Goal: Communication & Community: Share content

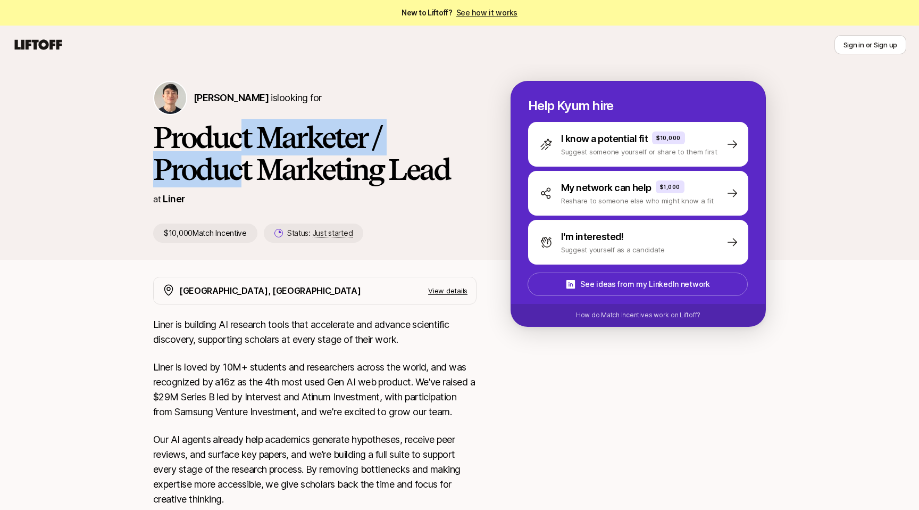
drag, startPoint x: 237, startPoint y: 135, endPoint x: 243, endPoint y: 174, distance: 39.3
click at [243, 174] on h1 "Product Marketer / Product Marketing Lead" at bounding box center [314, 153] width 323 height 64
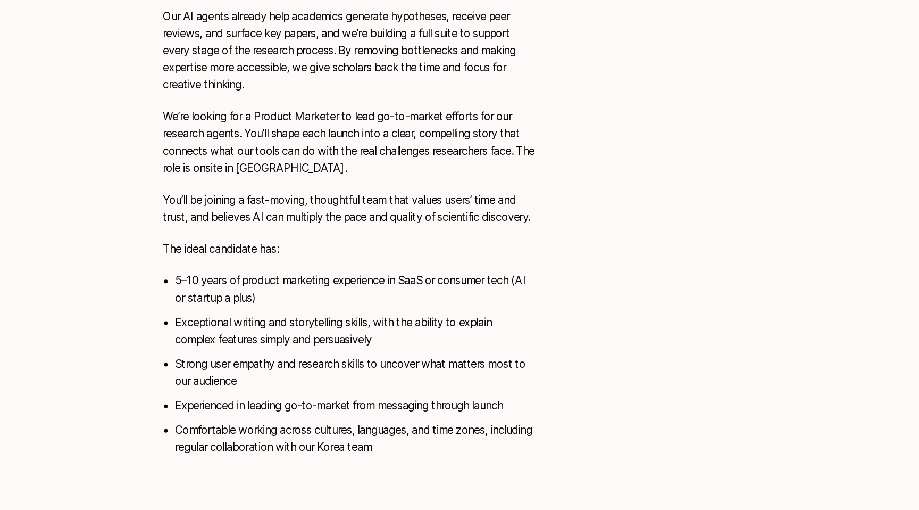
scroll to position [370, 0]
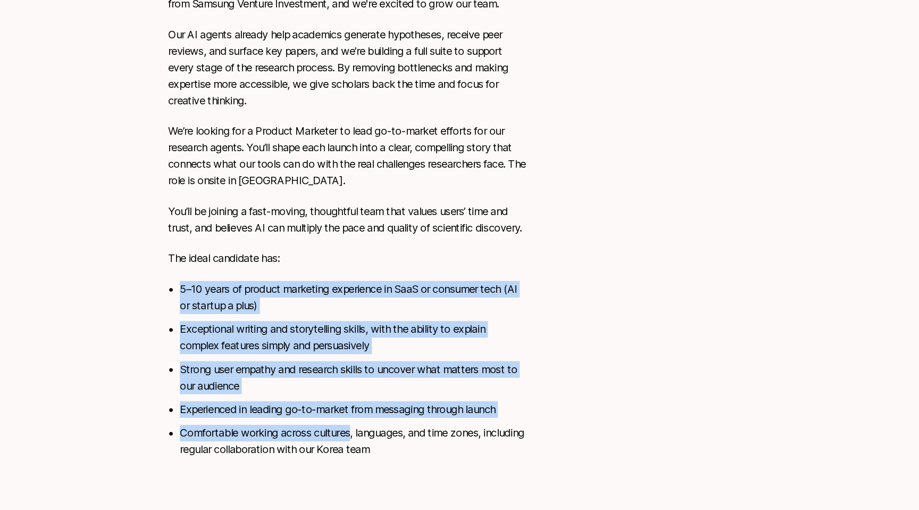
drag, startPoint x: 337, startPoint y: 301, endPoint x: 320, endPoint y: 442, distance: 142.1
click at [320, 442] on div "Liner is building AI research tools that accelerate and advance scientific disc…" at bounding box center [314, 217] width 323 height 517
click at [320, 442] on li "Comfortable working across cultures, languages, and time zones, including regul…" at bounding box center [320, 448] width 313 height 30
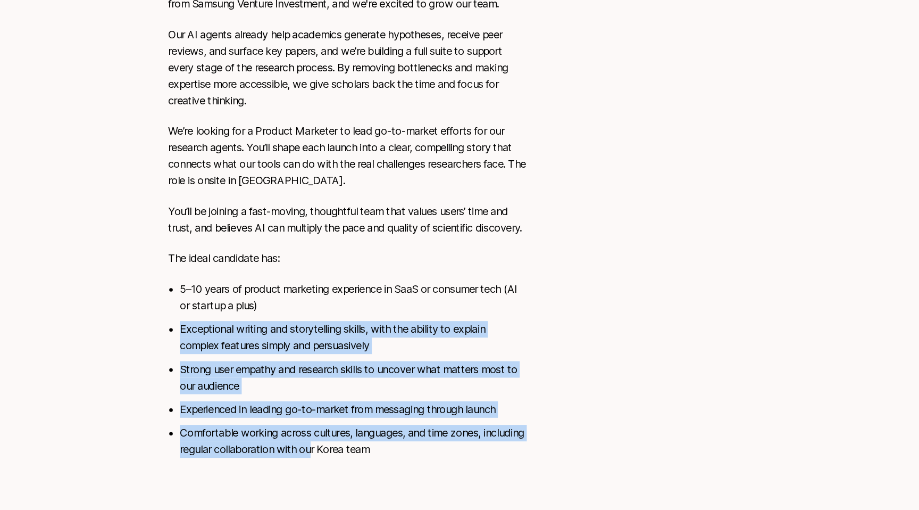
drag, startPoint x: 322, startPoint y: 457, endPoint x: 359, endPoint y: 322, distance: 140.0
click at [357, 324] on ul "5–10 years of product marketing experience in SaaS or consumer tech (AI or star…" at bounding box center [320, 383] width 313 height 160
click at [359, 322] on li "5–10 years of product marketing experience in SaaS or consumer tech (AI or star…" at bounding box center [320, 318] width 313 height 30
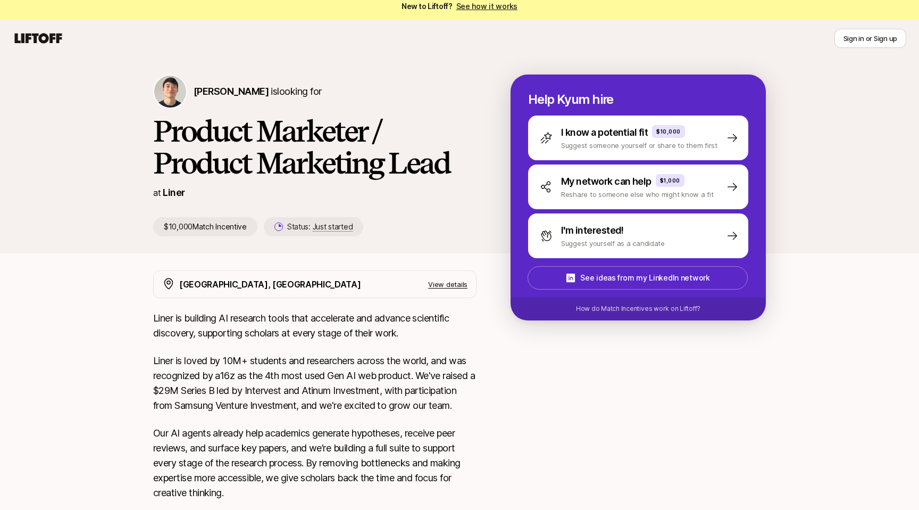
scroll to position [0, 0]
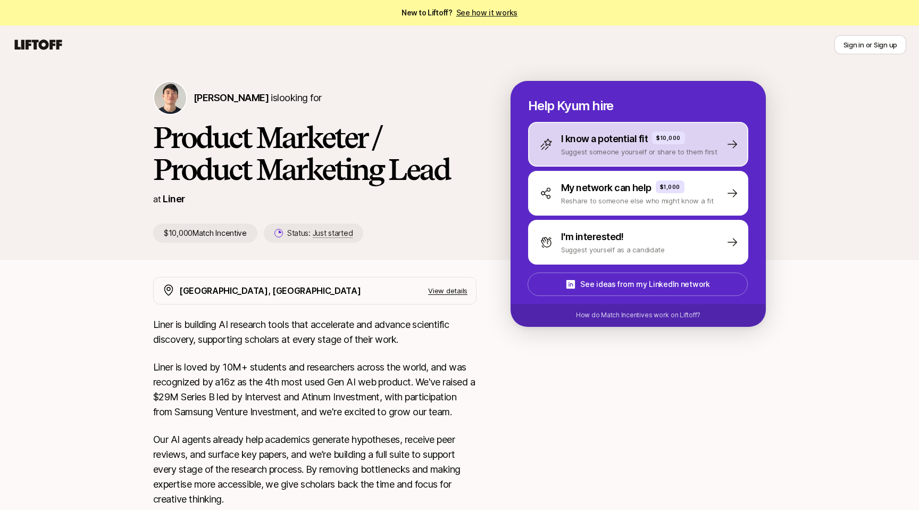
click at [615, 134] on p "I know a potential fit" at bounding box center [604, 138] width 87 height 15
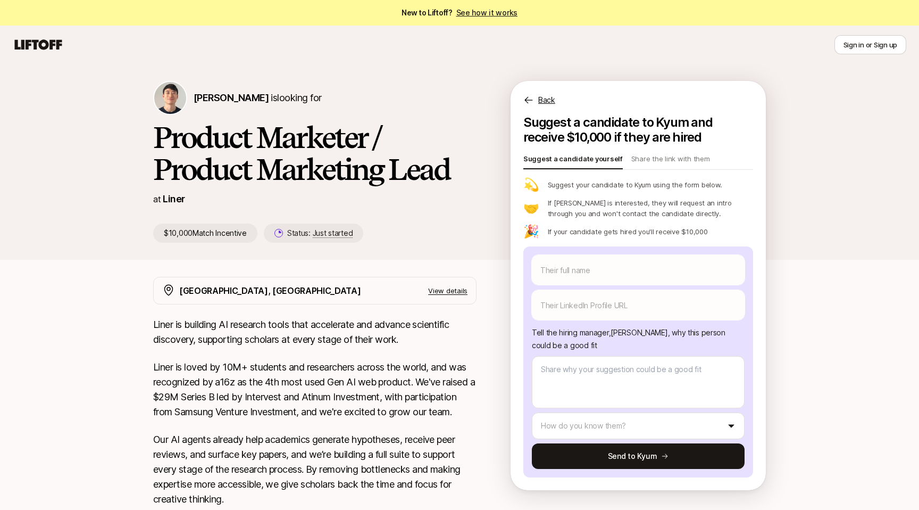
click at [531, 101] on icon at bounding box center [528, 100] width 11 height 11
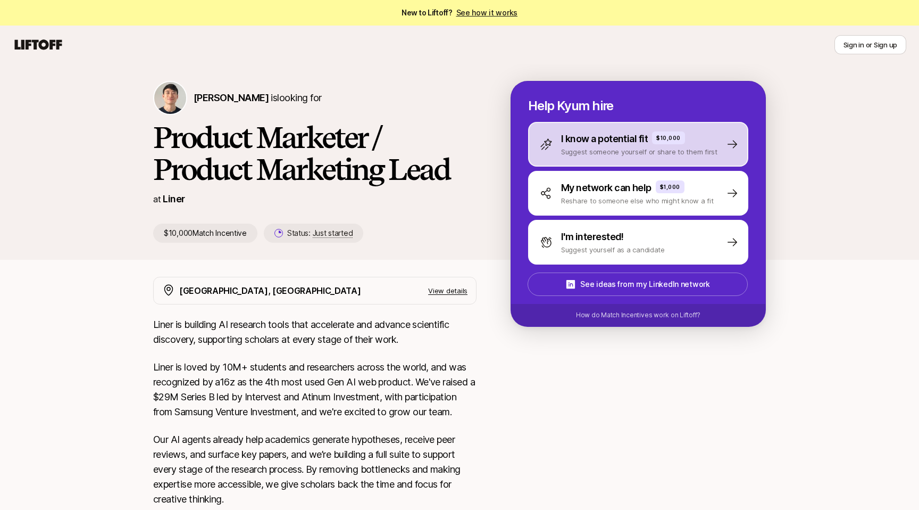
click at [575, 149] on p "Suggest someone yourself or share to them first" at bounding box center [639, 151] width 156 height 11
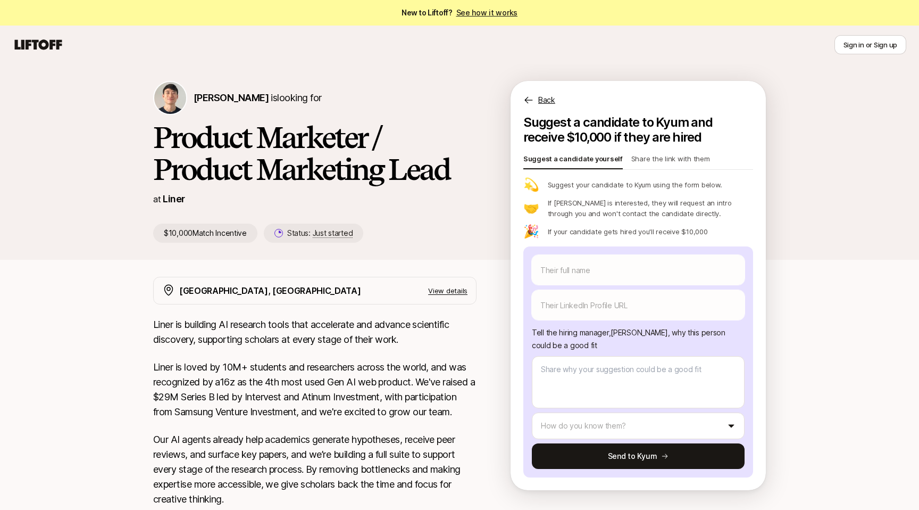
click at [637, 165] on p "Share the link with them" at bounding box center [670, 160] width 79 height 15
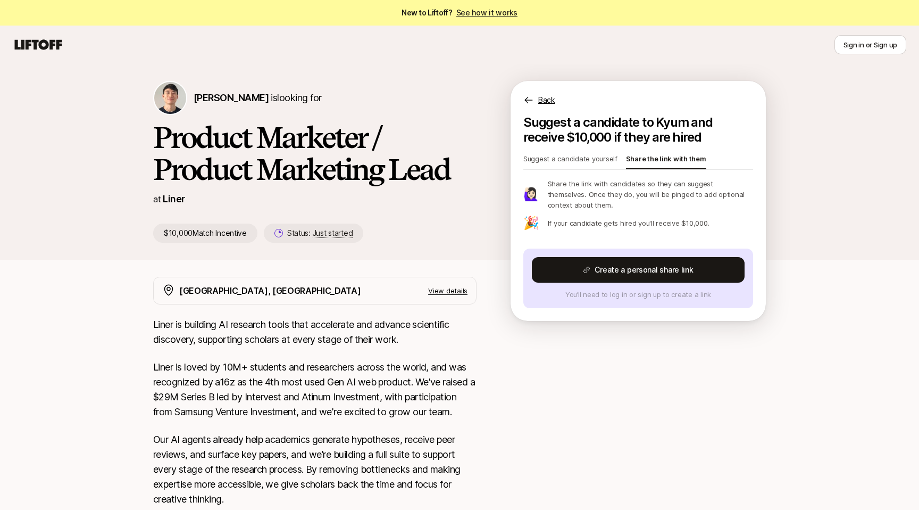
click at [590, 160] on p "Suggest a candidate yourself" at bounding box center [570, 160] width 94 height 15
type textarea "x"
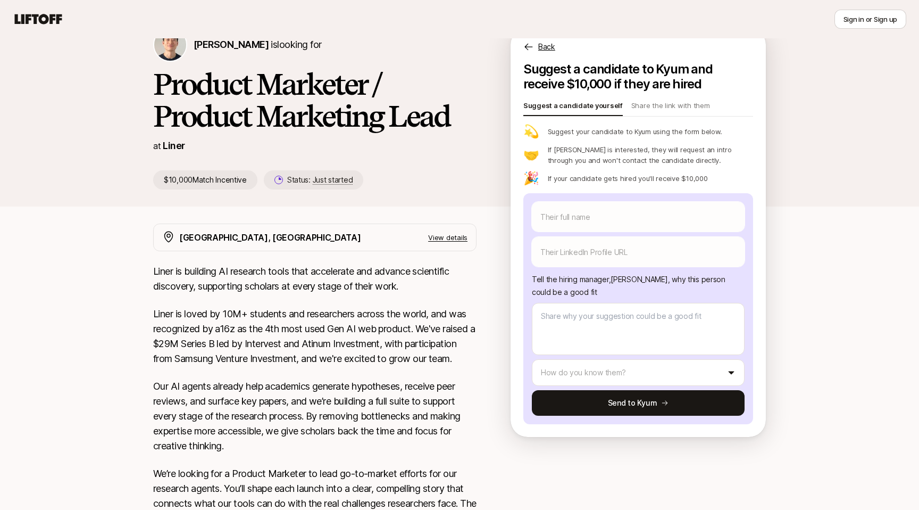
scroll to position [47, 0]
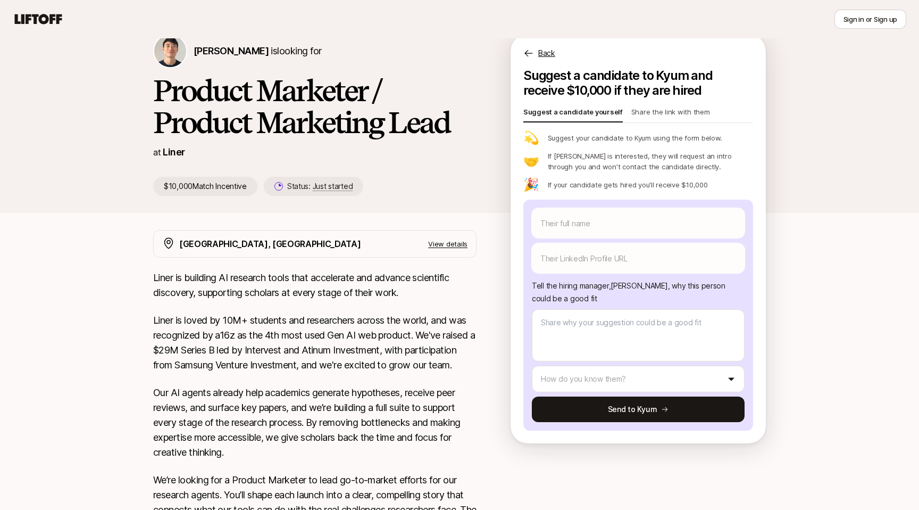
click at [695, 114] on p "Share the link with them" at bounding box center [670, 113] width 79 height 15
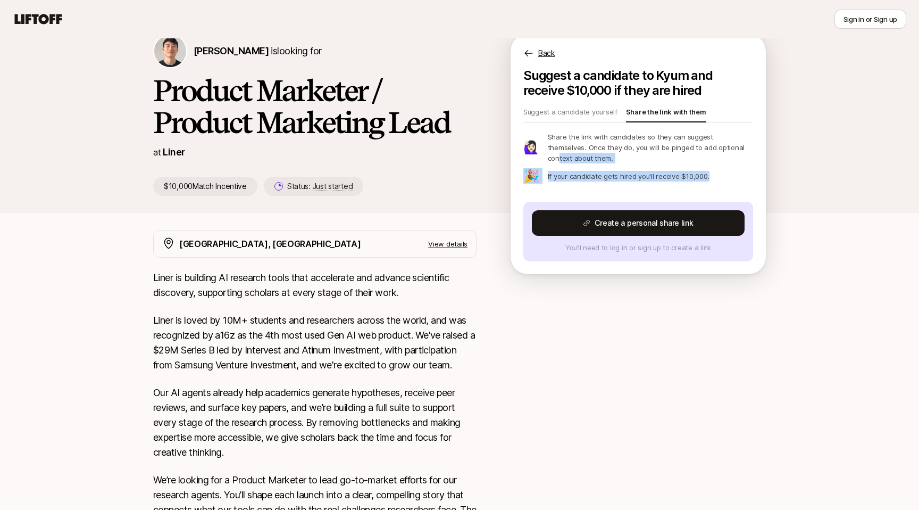
drag, startPoint x: 701, startPoint y: 178, endPoint x: 709, endPoint y: 148, distance: 31.2
click at [709, 148] on div "🙋🏻‍♀️ Share the link with candidates so they can suggest themselves. Once they …" at bounding box center [638, 156] width 230 height 51
click at [709, 148] on p "Share the link with candidates so they can suggest themselves. Once they do, yo…" at bounding box center [650, 147] width 205 height 32
drag, startPoint x: 685, startPoint y: 147, endPoint x: 681, endPoint y: 182, distance: 34.8
click at [681, 181] on div "🙋🏻‍♀️ Share the link with candidates so they can suggest themselves. Once they …" at bounding box center [638, 156] width 230 height 51
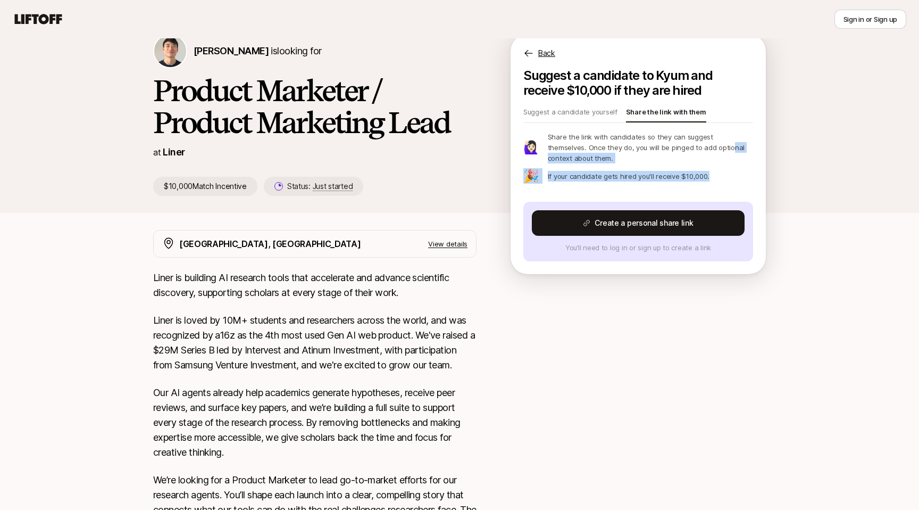
click at [681, 182] on div "🎉 If your candidate gets hired you'll receive $10,000." at bounding box center [638, 176] width 230 height 13
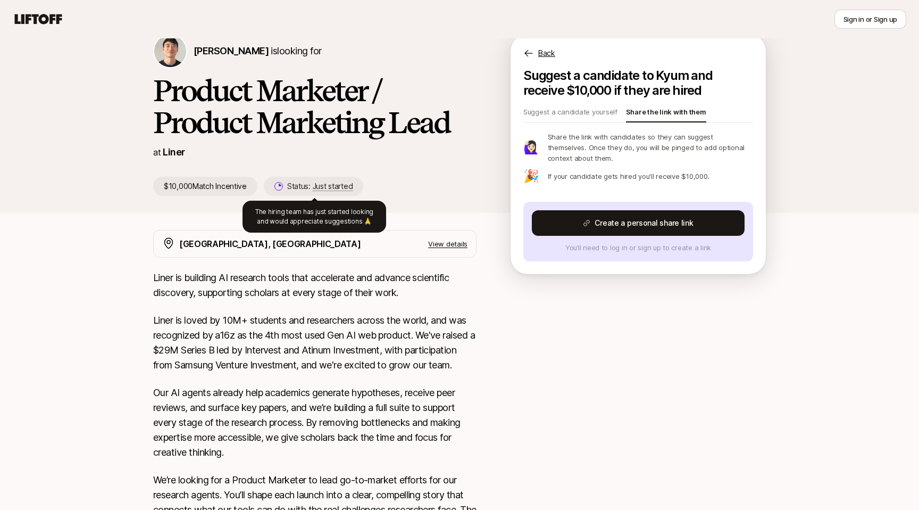
click at [343, 185] on span "Just started" at bounding box center [333, 186] width 40 height 10
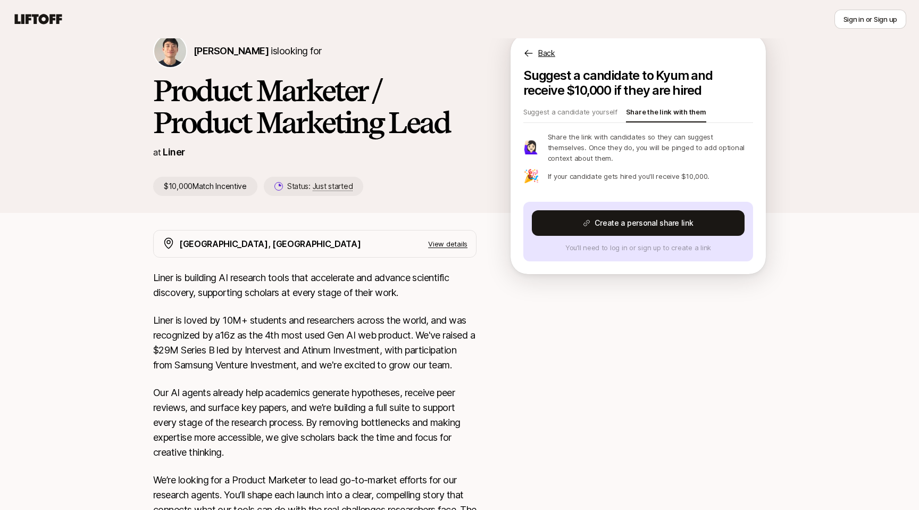
click at [455, 247] on p "View details" at bounding box center [447, 243] width 39 height 11
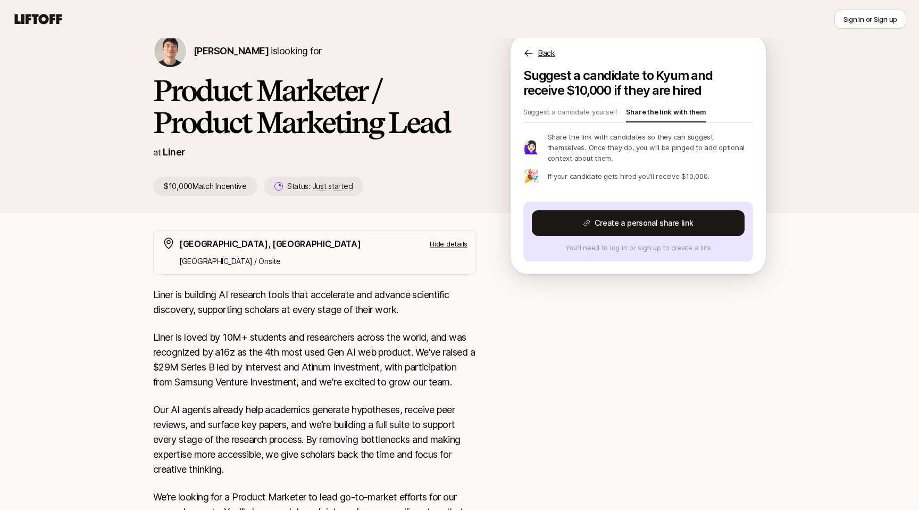
click at [455, 247] on p "Hide details" at bounding box center [449, 243] width 38 height 11
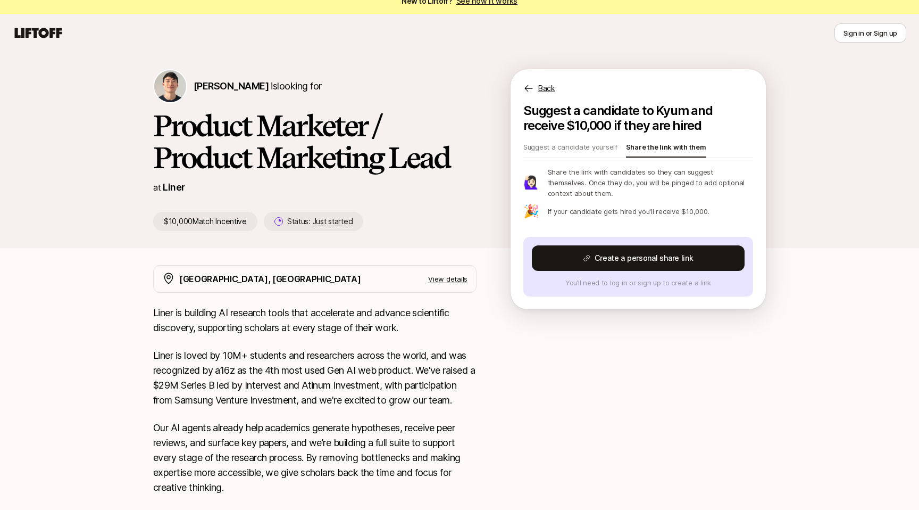
scroll to position [11, 0]
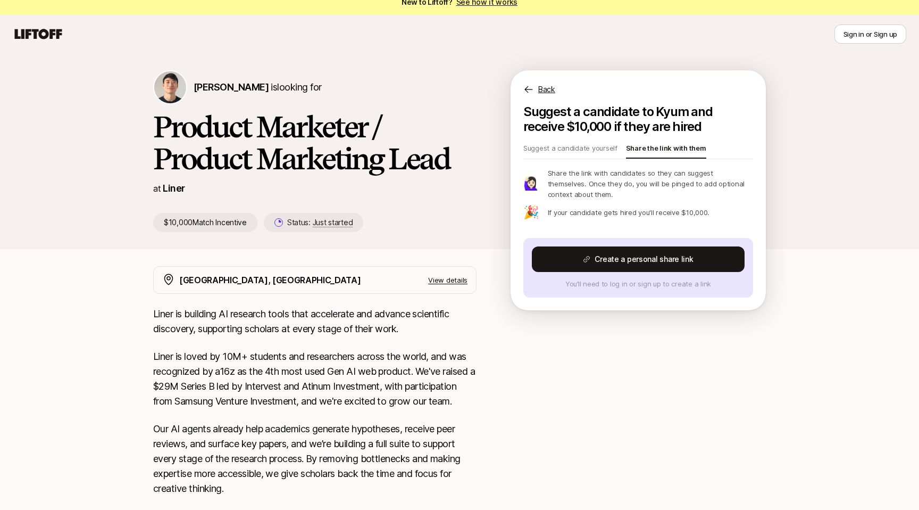
click at [168, 307] on p "Liner is building AI research tools that accelerate and advance scientific disc…" at bounding box center [314, 321] width 323 height 30
